Goal: Task Accomplishment & Management: Complete application form

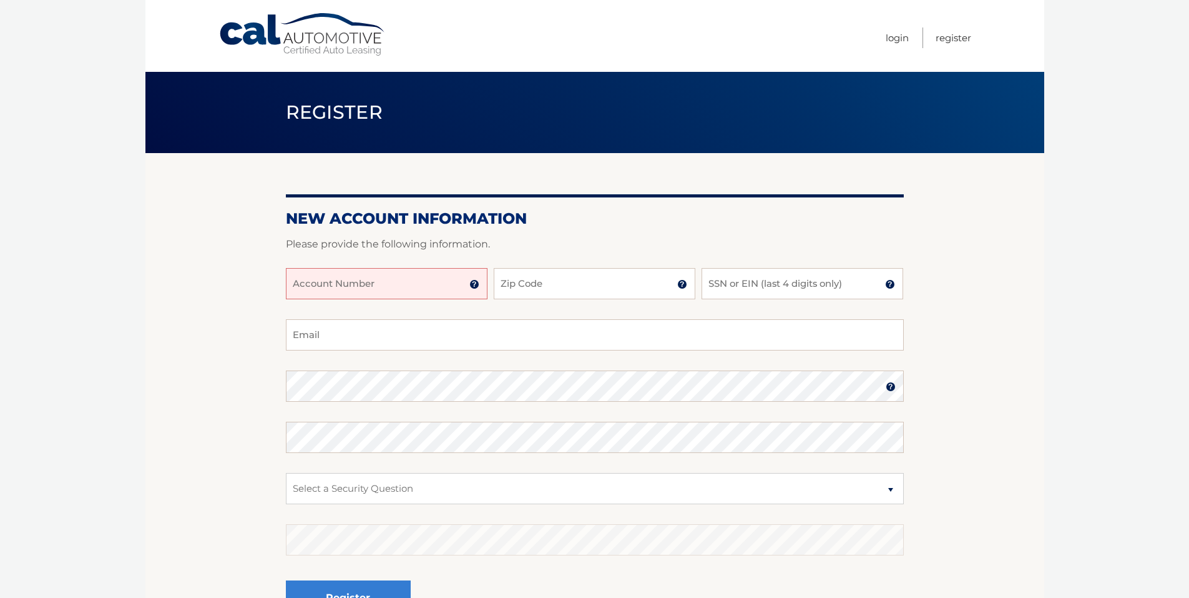
click at [476, 283] on img at bounding box center [475, 284] width 10 height 10
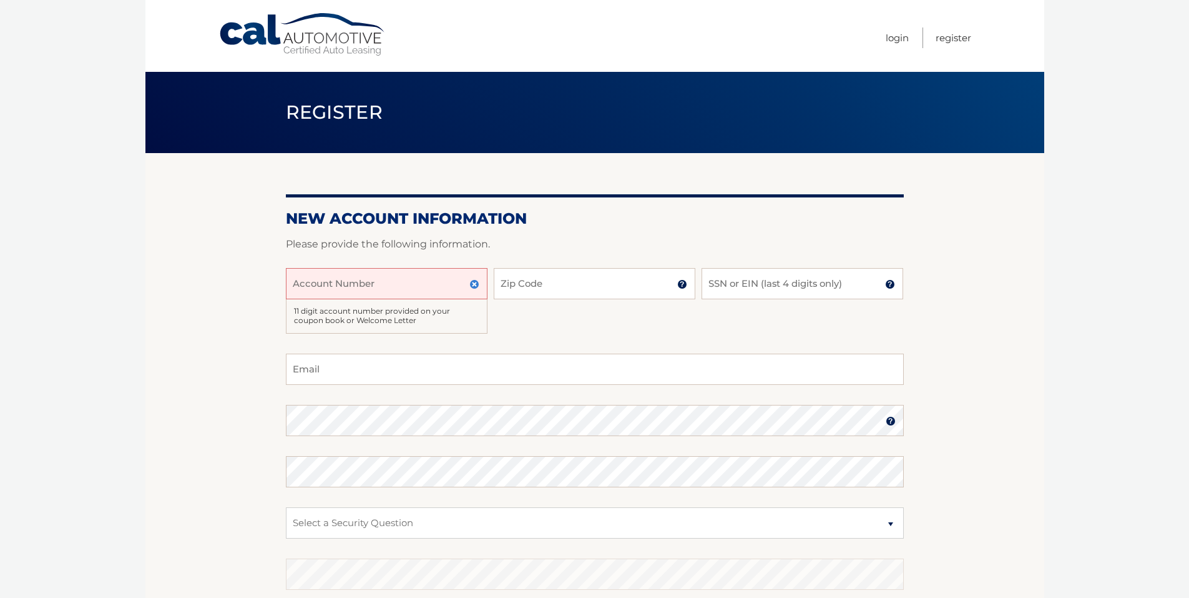
click at [360, 312] on div "11 digit account number provided on your coupon book or Welcome Letter" at bounding box center [387, 316] width 202 height 34
click at [435, 320] on div "11 digit account number provided on your coupon book or Welcome Letter" at bounding box center [387, 316] width 202 height 34
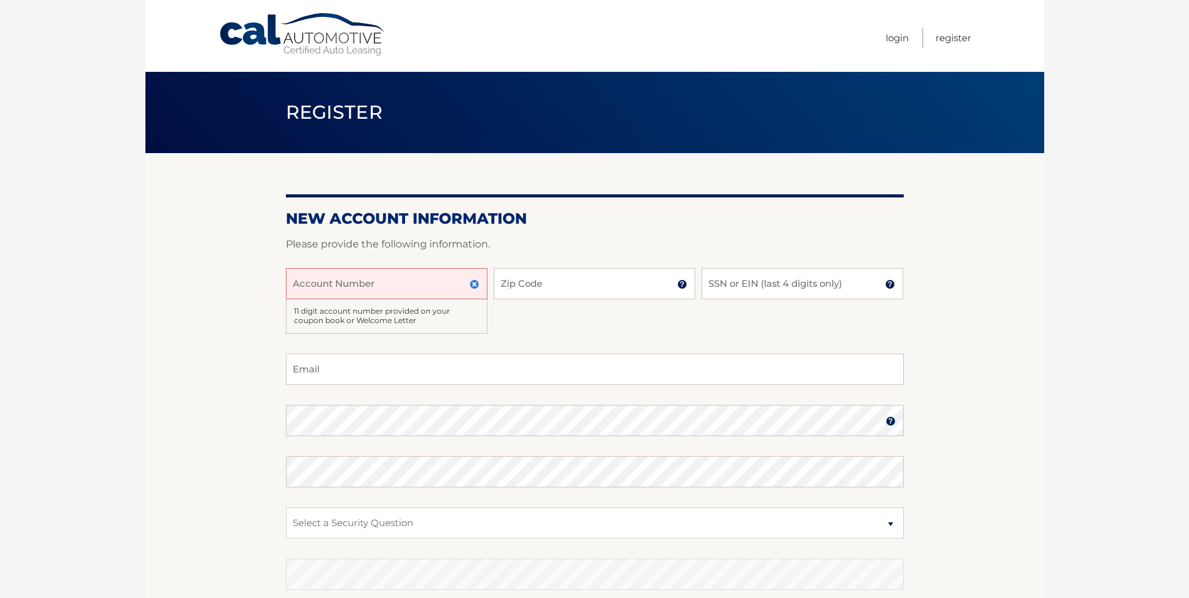
click at [359, 280] on input "Account Number" at bounding box center [387, 283] width 202 height 31
click at [795, 288] on input "SSN or EIN (last 4 digits only)" at bounding box center [803, 283] width 202 height 31
click at [784, 274] on input "SSN or EIN (last 4 digits only)" at bounding box center [803, 283] width 202 height 31
click at [555, 309] on div "Account Number 11 digit account number provided on your coupon book or Welcome …" at bounding box center [595, 311] width 618 height 86
click at [473, 283] on img at bounding box center [475, 284] width 10 height 10
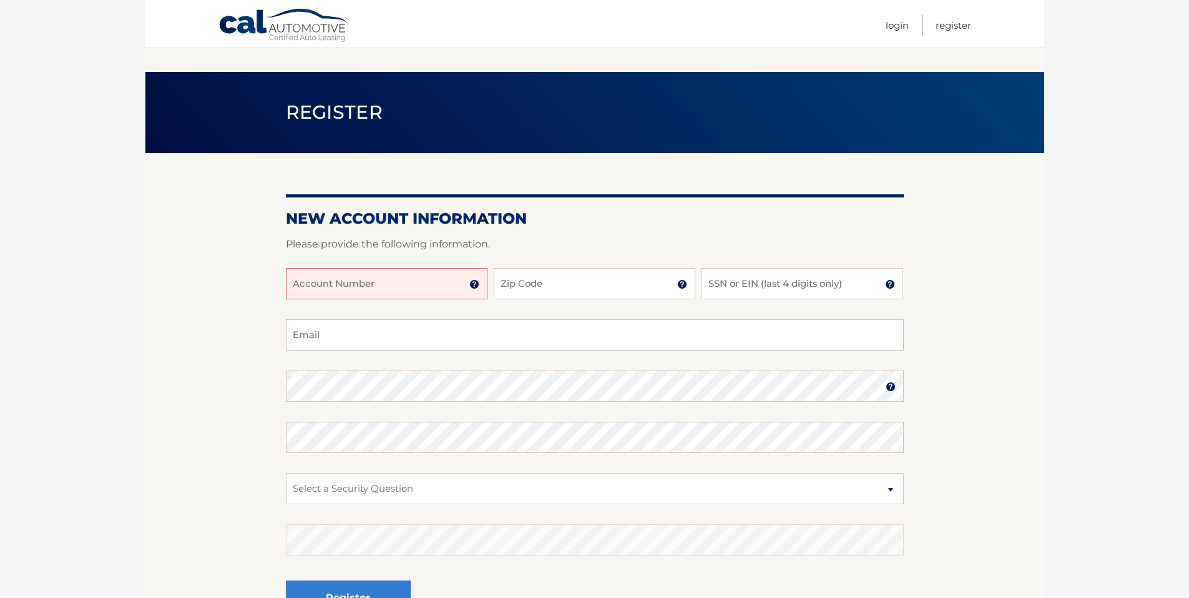
scroll to position [138, 0]
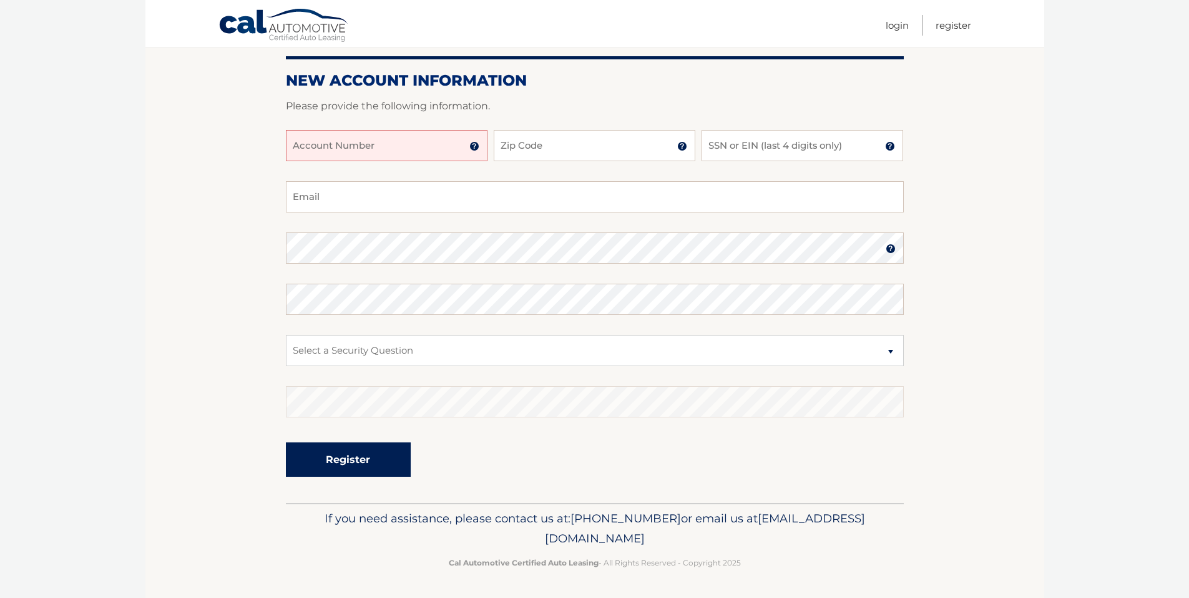
click at [347, 463] on button "Register" at bounding box center [348, 459] width 125 height 34
click at [624, 92] on form "New Account Information Please provide the following information. Account Numbe…" at bounding box center [595, 286] width 618 height 431
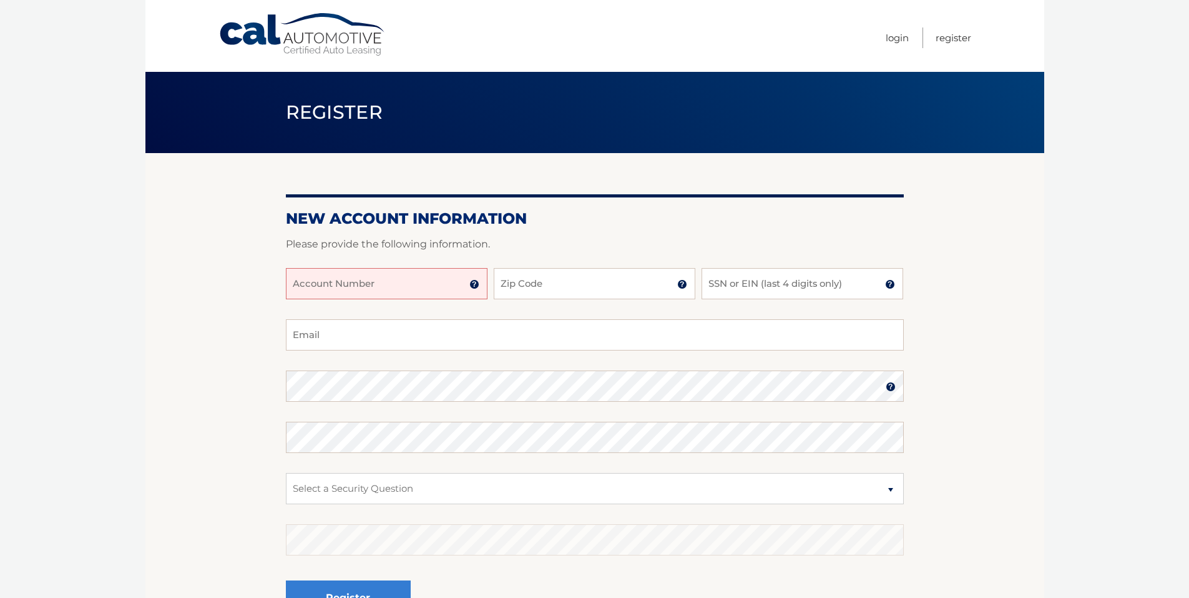
click at [95, 154] on body "Cal Automotive Menu Login Register Register" at bounding box center [594, 299] width 1189 height 598
click at [390, 290] on input "Account Number" at bounding box center [387, 283] width 202 height 31
click at [291, 284] on input "8099" at bounding box center [387, 283] width 202 height 31
click at [558, 287] on input "Zip Code" at bounding box center [595, 283] width 202 height 31
click at [473, 282] on img at bounding box center [475, 284] width 10 height 10
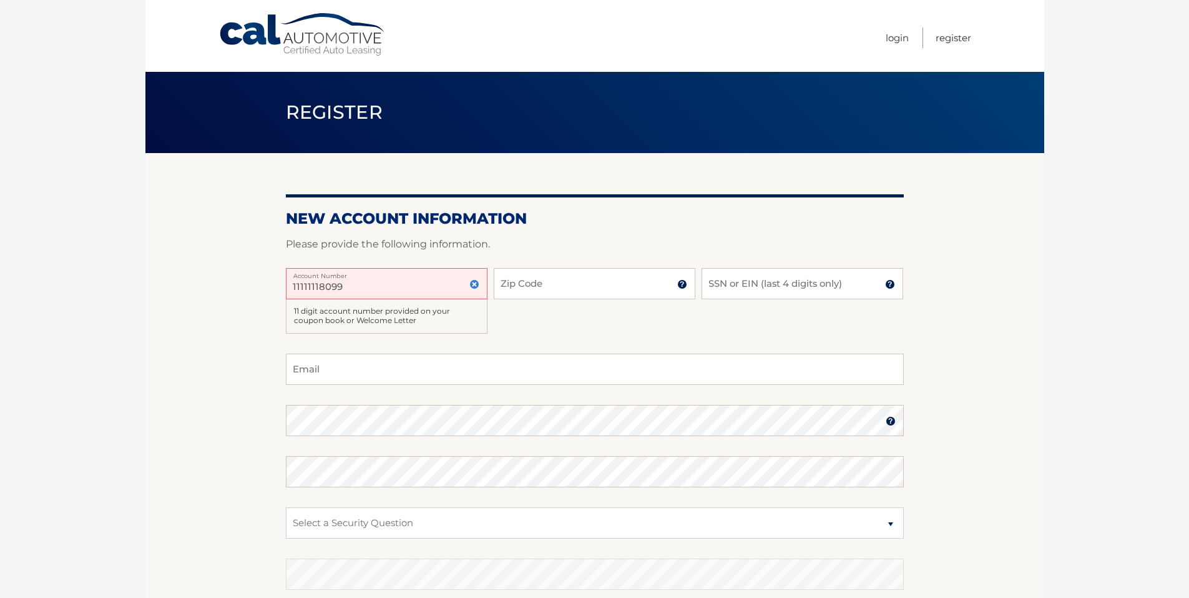
drag, startPoint x: 372, startPoint y: 280, endPoint x: 256, endPoint y: 284, distance: 116.2
click at [256, 284] on section "New Account Information Please provide the following information. 11111118099 A…" at bounding box center [594, 414] width 899 height 522
type input "12345678099"
click at [539, 287] on input "Zip Code" at bounding box center [595, 283] width 202 height 31
drag, startPoint x: 838, startPoint y: 440, endPoint x: 682, endPoint y: 329, distance: 191.3
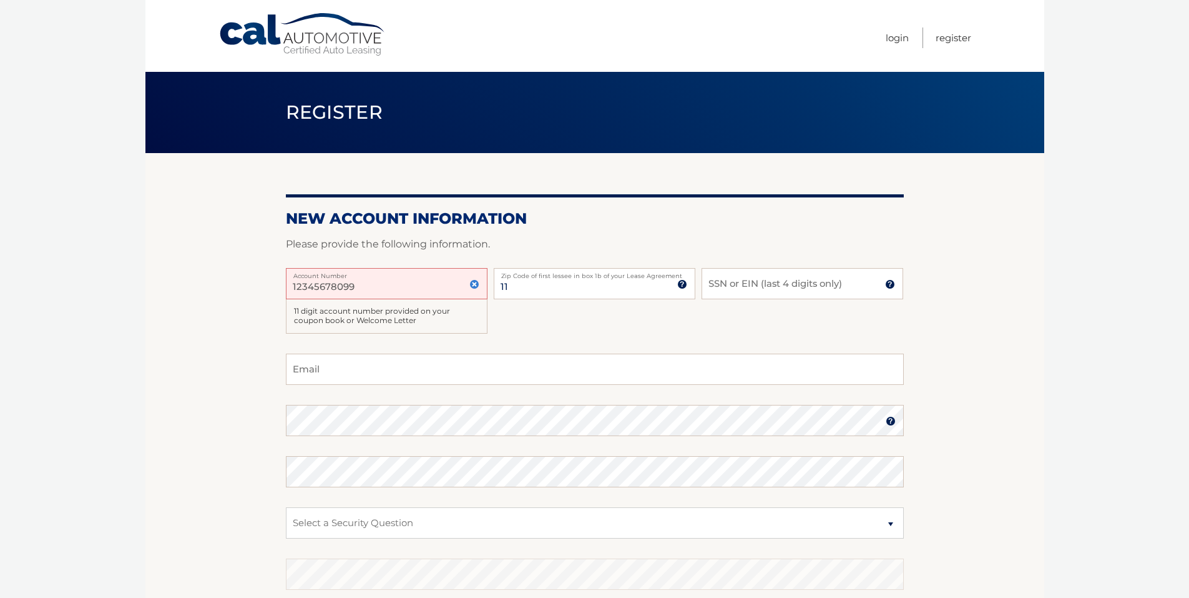
click at [682, 329] on div "12345678099 Account Number 11 digit account number provided on your coupon book…" at bounding box center [595, 311] width 618 height 86
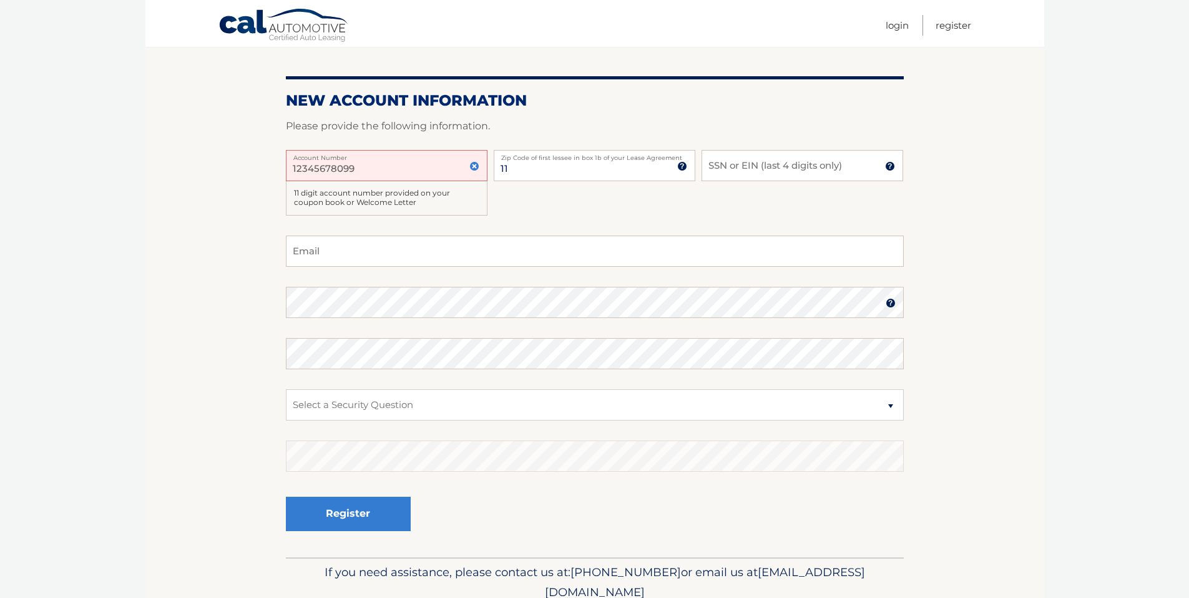
scroll to position [172, 0]
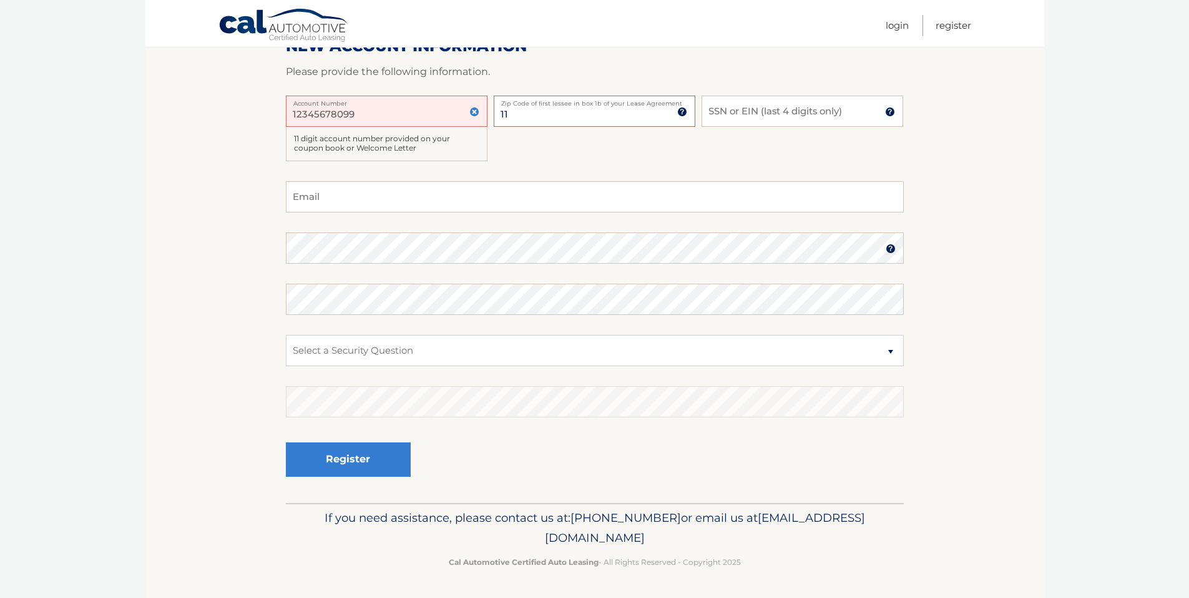
click at [553, 114] on input "11" at bounding box center [595, 111] width 202 height 31
type input "11714"
type input "8099"
click at [355, 209] on input "Email" at bounding box center [595, 196] width 618 height 31
type input "[EMAIL_ADDRESS][DOMAIN_NAME]"
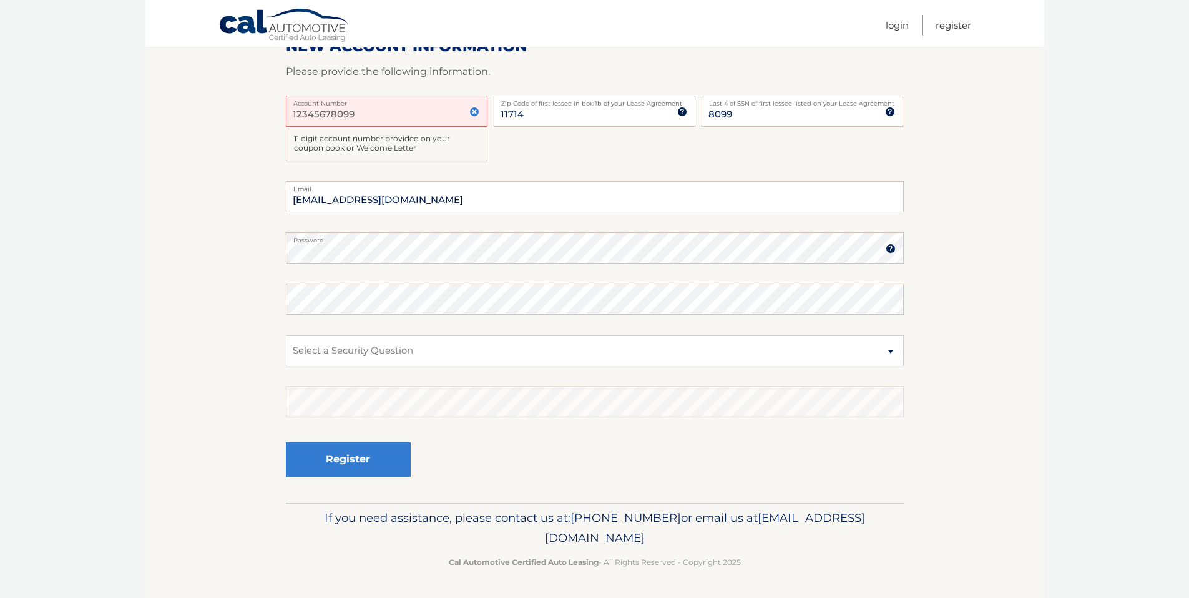
click at [368, 242] on label "Password" at bounding box center [595, 237] width 618 height 10
click at [368, 349] on select "Select a Security Question What was the name of your elementary school? What is…" at bounding box center [595, 350] width 618 height 31
select select "1"
click at [286, 335] on select "Select a Security Question What was the name of your elementary school? What is…" at bounding box center [595, 350] width 618 height 31
